Goal: Check status: Check status

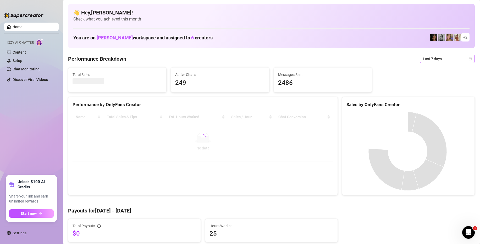
click at [436, 59] on span "Last 7 days" at bounding box center [447, 59] width 49 height 8
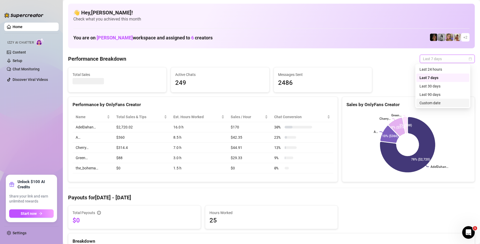
click at [432, 103] on div "Custom date" at bounding box center [443, 103] width 47 height 6
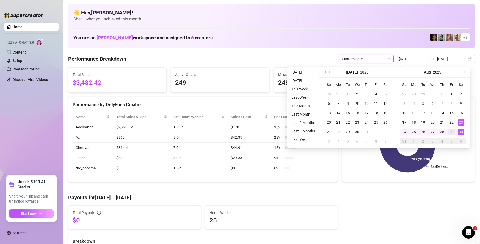
type input "[DATE]"
click at [451, 133] on div "29" at bounding box center [452, 131] width 6 height 6
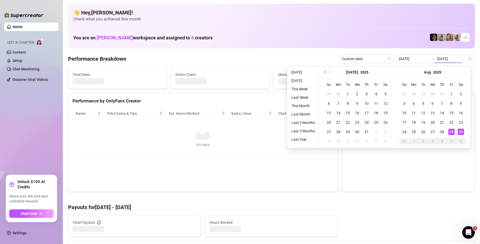
type input "[DATE]"
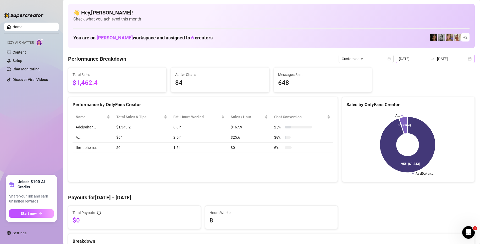
click at [468, 59] on div "[DATE] [DATE]" at bounding box center [435, 59] width 79 height 8
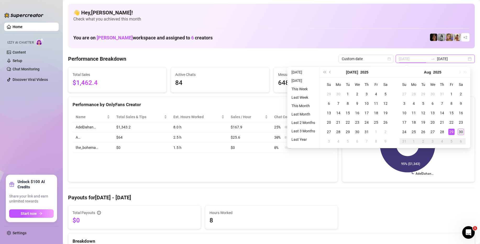
type input "[DATE]"
click at [462, 130] on div "30" at bounding box center [461, 131] width 6 height 6
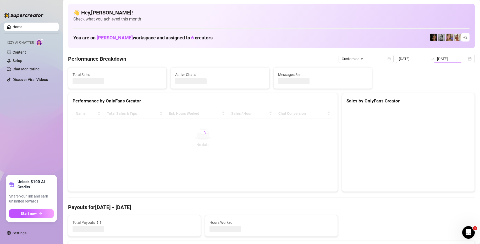
type input "[DATE]"
